Goal: Find specific page/section: Find specific page/section

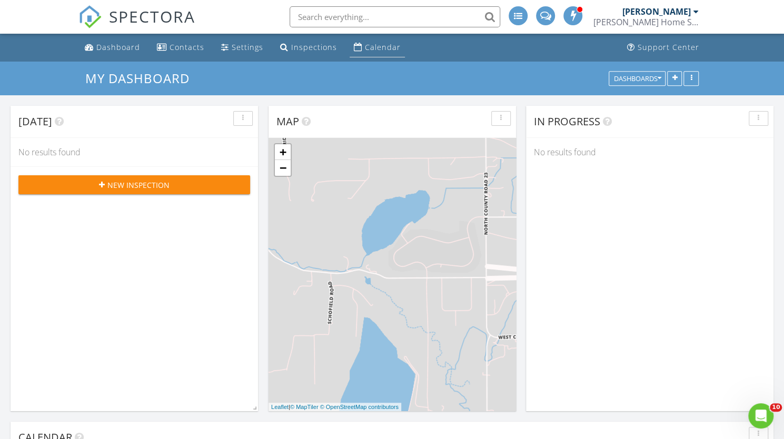
click at [367, 50] on div "Calendar" at bounding box center [383, 47] width 36 height 10
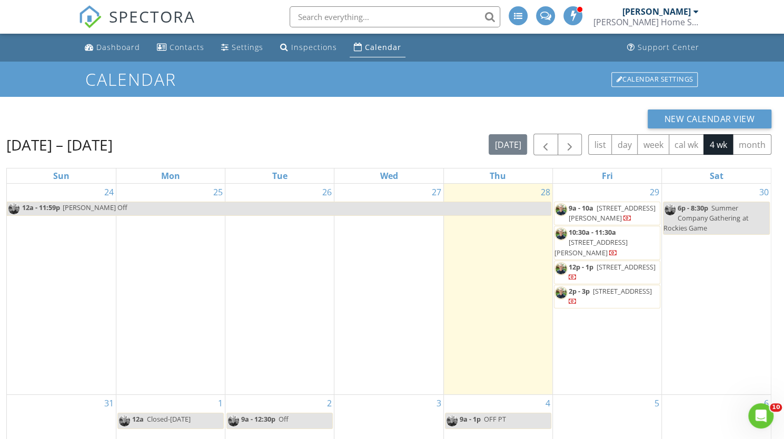
click at [595, 246] on span "10:30a - 11:30a 1380 N Steele St 102, Denver 80206" at bounding box center [606, 242] width 105 height 31
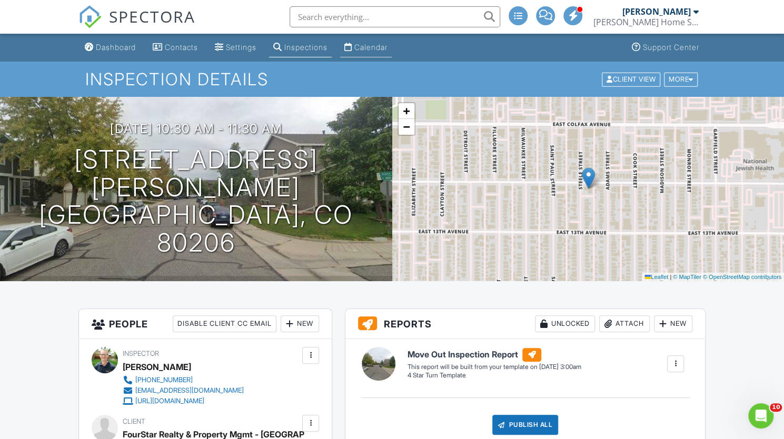
click at [381, 53] on link "Calendar" at bounding box center [366, 47] width 52 height 19
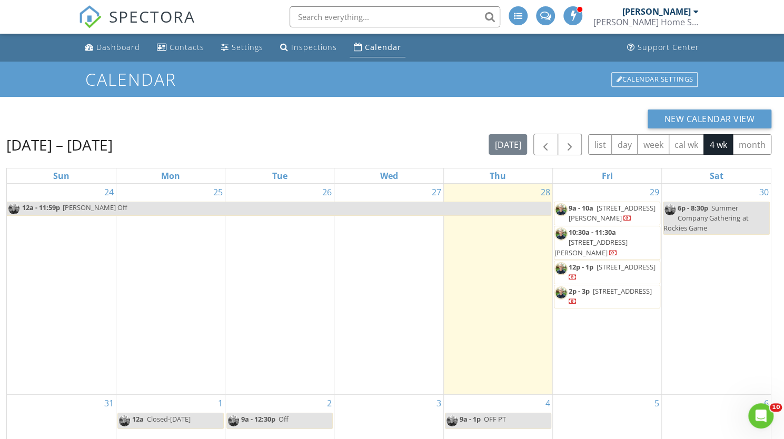
click at [598, 266] on span "[STREET_ADDRESS]" at bounding box center [626, 266] width 59 height 9
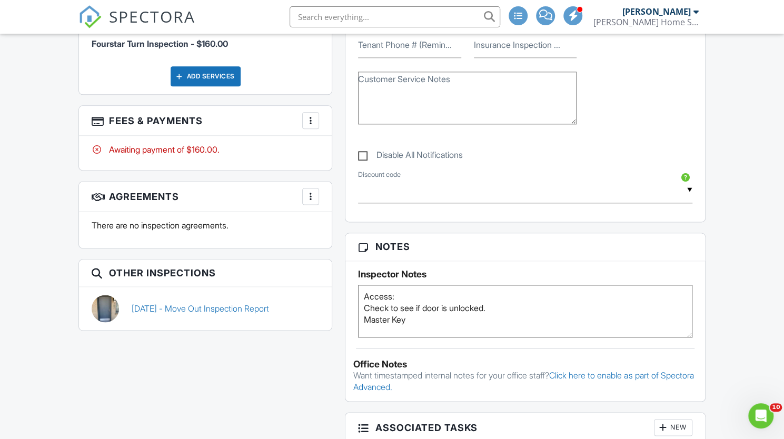
scroll to position [716, 0]
click at [247, 302] on link "02/28/2025 - Move Out Inspection Report" at bounding box center [200, 308] width 137 height 12
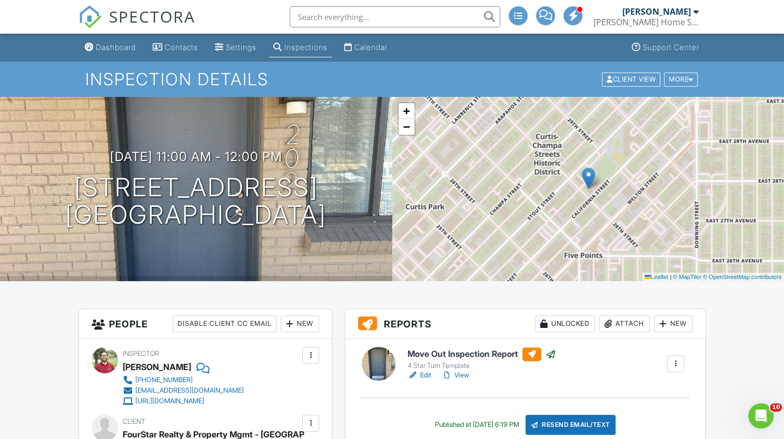
click at [456, 376] on link "View" at bounding box center [455, 375] width 27 height 11
